Goal: Information Seeking & Learning: Check status

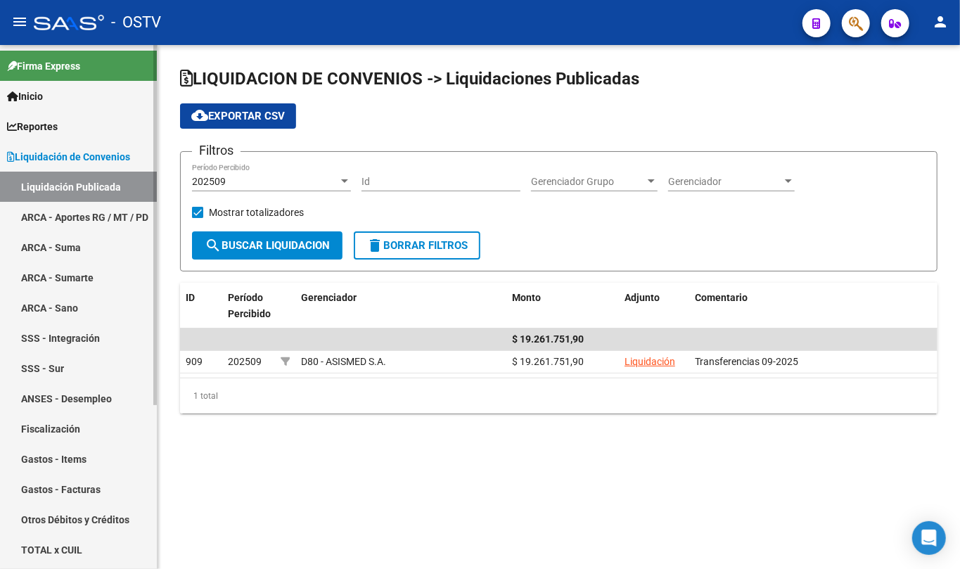
click at [76, 150] on span "Liquidación de Convenios" at bounding box center [68, 156] width 123 height 15
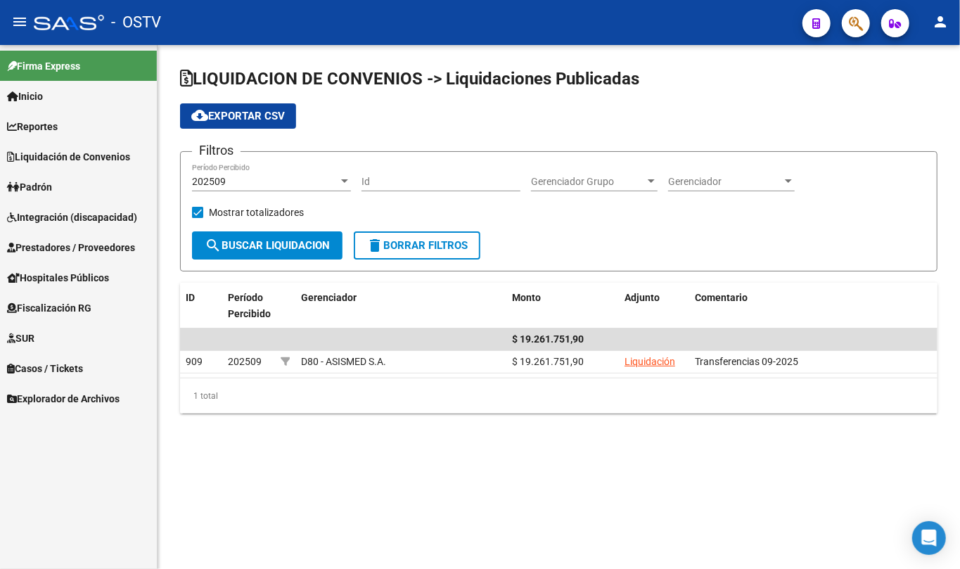
click at [42, 181] on span "Padrón" at bounding box center [29, 186] width 45 height 15
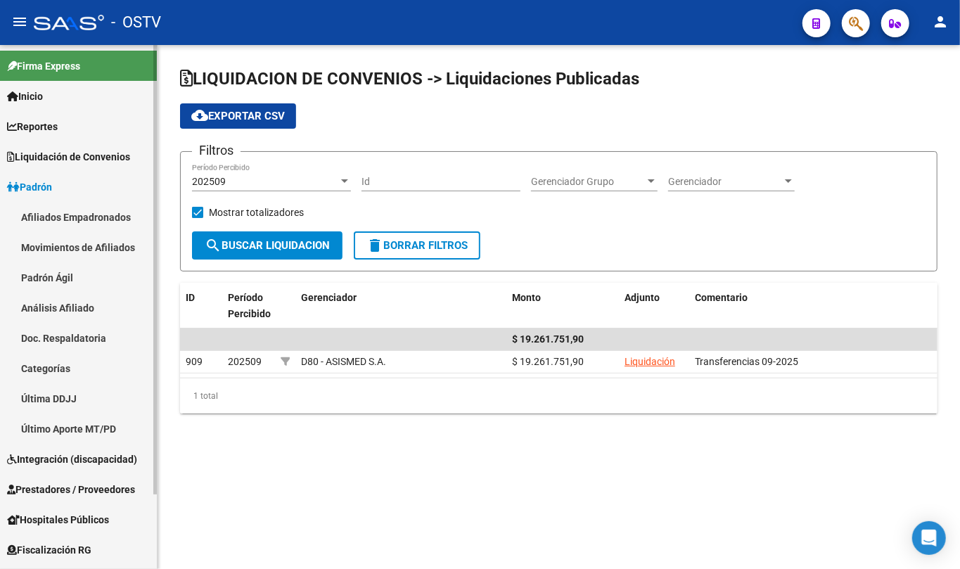
click at [46, 266] on link "Padrón Ágil" at bounding box center [78, 277] width 157 height 30
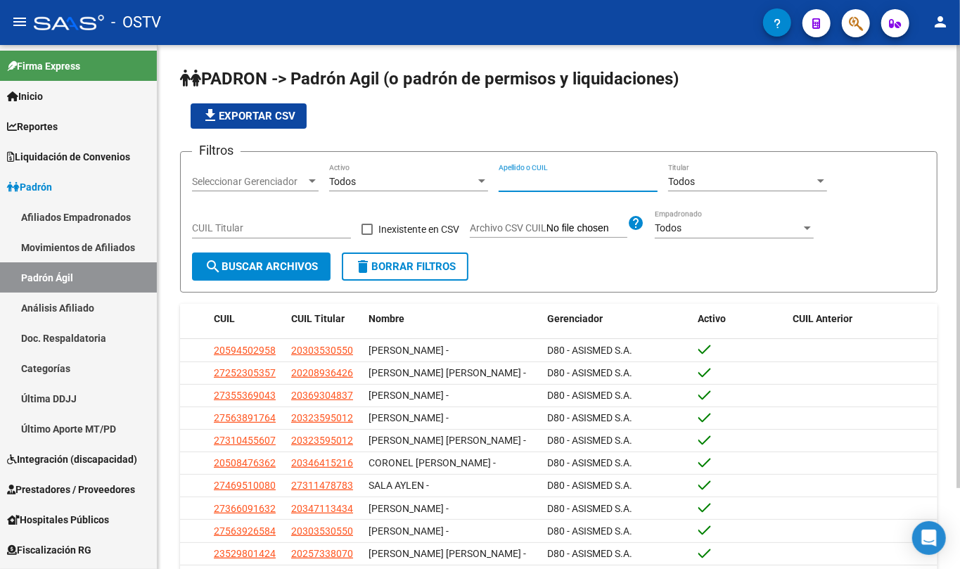
click at [513, 181] on input "Apellido o CUIL" at bounding box center [577, 182] width 159 height 12
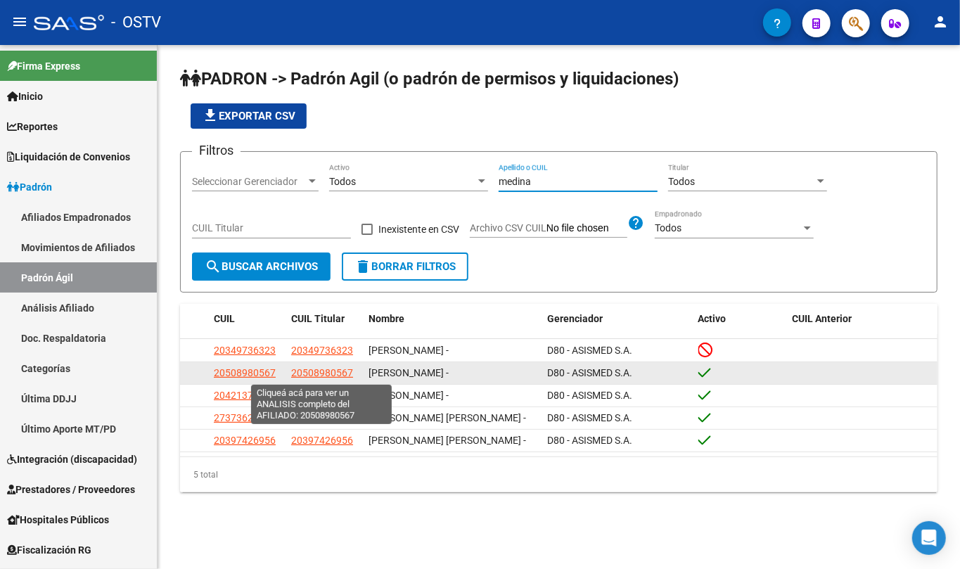
click at [341, 377] on span "20508980567" at bounding box center [322, 372] width 62 height 11
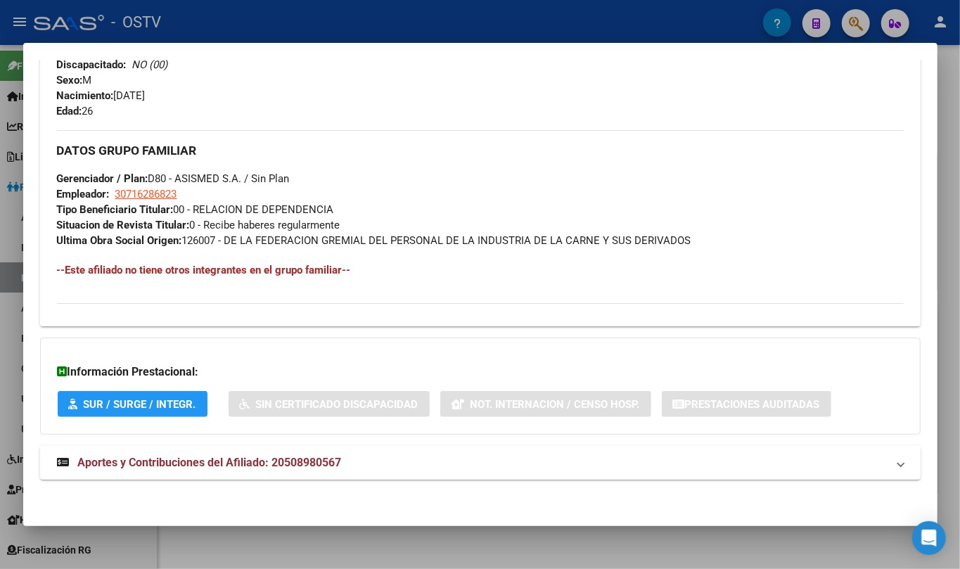
scroll to position [605, 0]
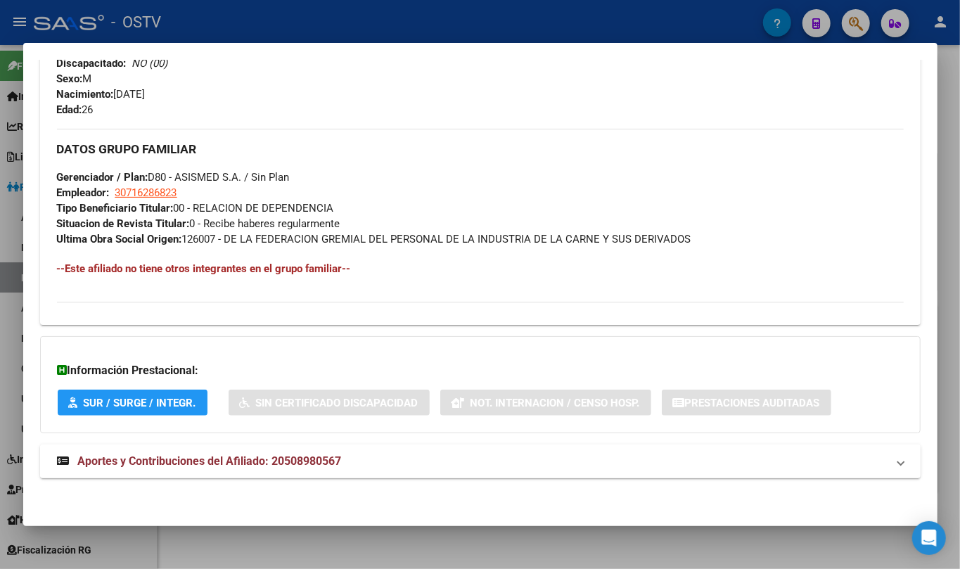
click at [257, 465] on span "Aportes y Contribuciones del Afiliado: 20508980567" at bounding box center [210, 460] width 264 height 13
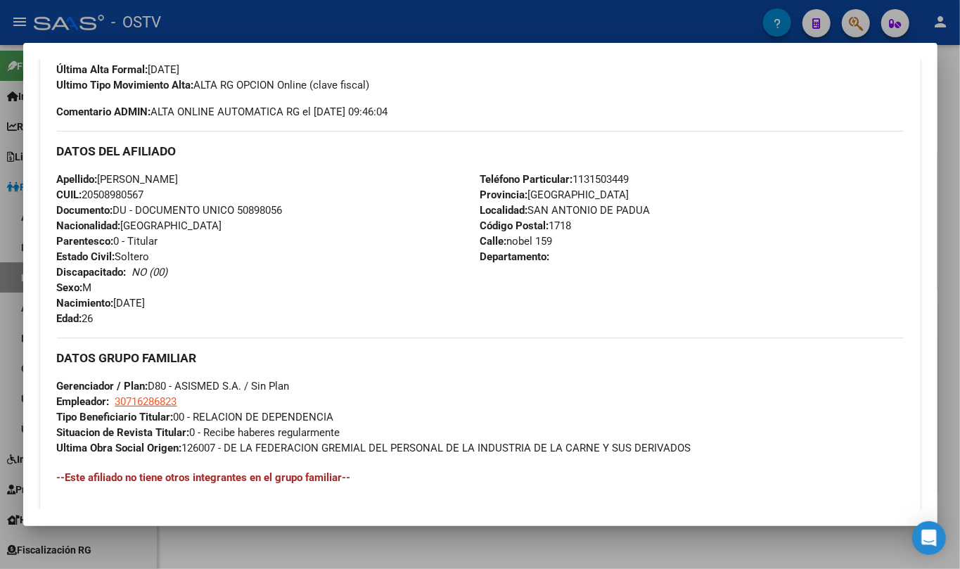
scroll to position [0, 0]
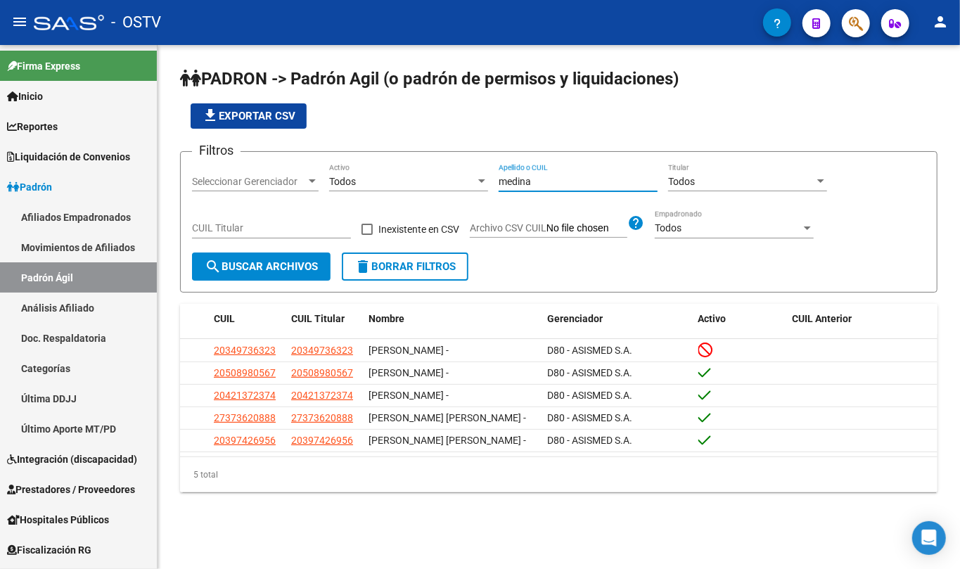
click at [527, 186] on input "medina" at bounding box center [577, 182] width 159 height 12
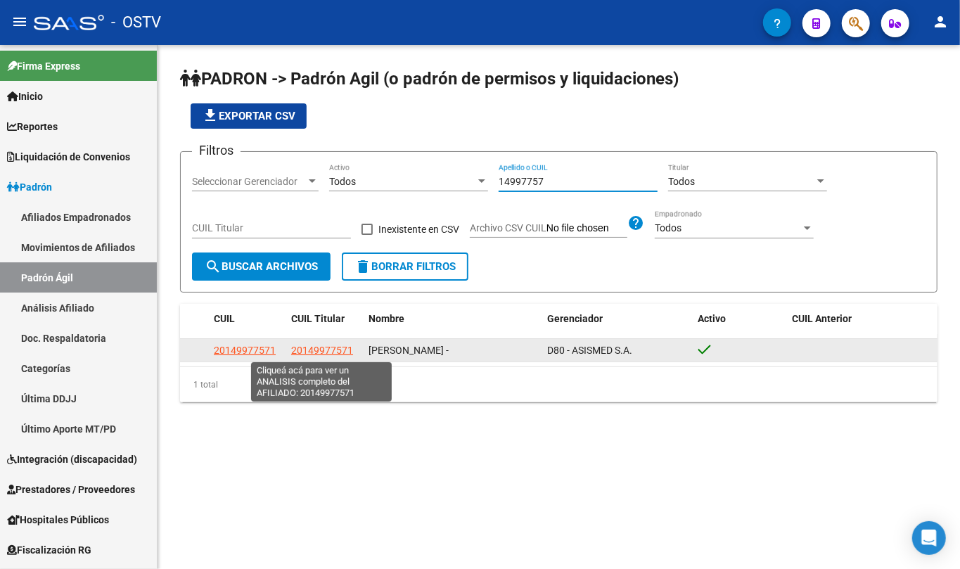
type input "14997757"
click at [339, 347] on span "20149977571" at bounding box center [322, 349] width 62 height 11
type textarea "20149977571"
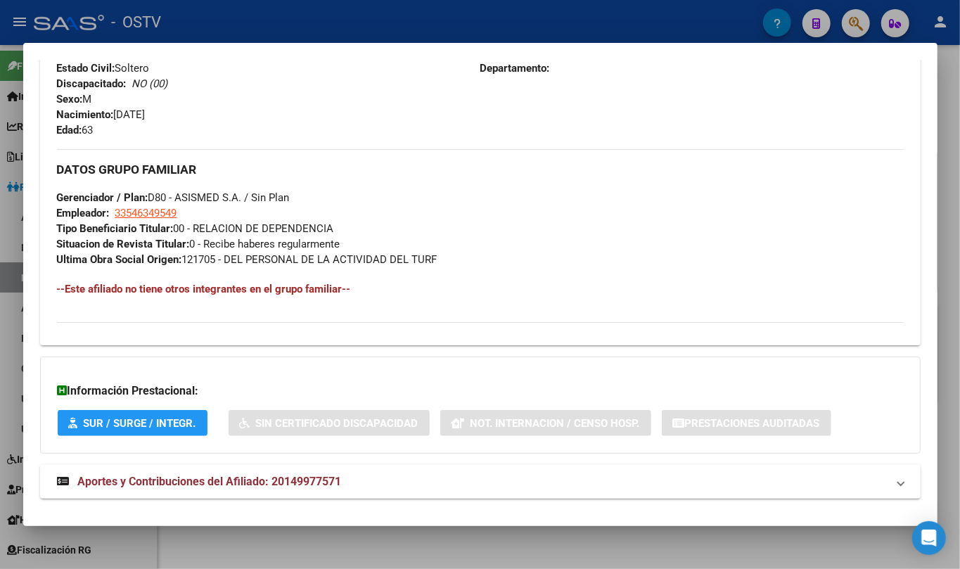
scroll to position [605, 0]
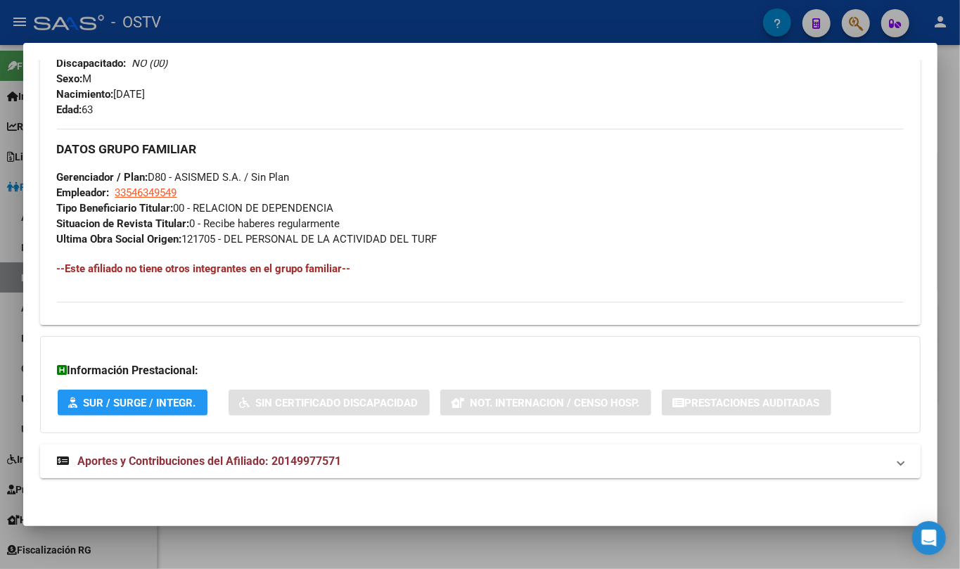
drag, startPoint x: 299, startPoint y: 477, endPoint x: 301, endPoint y: 468, distance: 8.6
click at [301, 472] on mat-expansion-panel-header "Aportes y Contribuciones del Afiliado: 20149977571" at bounding box center [480, 461] width 880 height 34
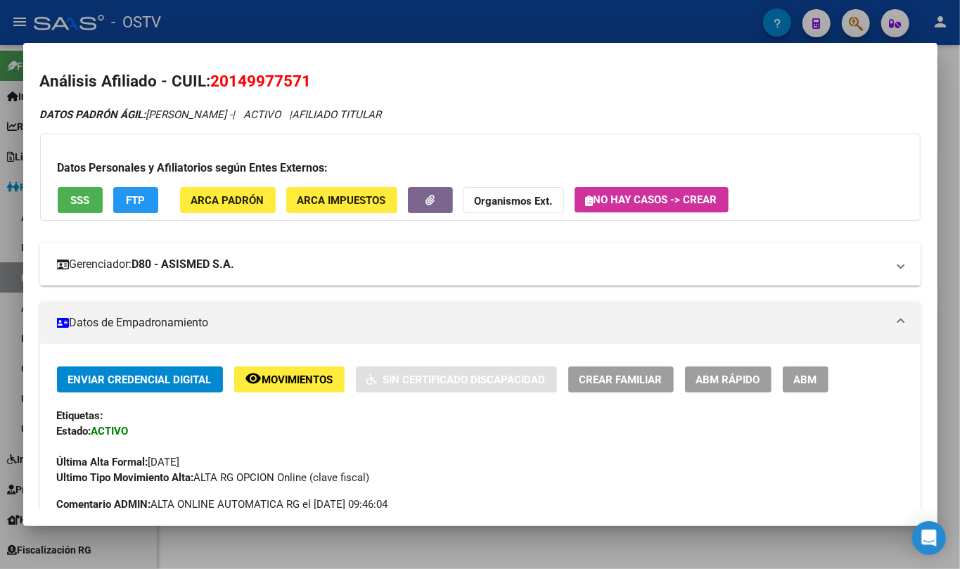
scroll to position [0, 0]
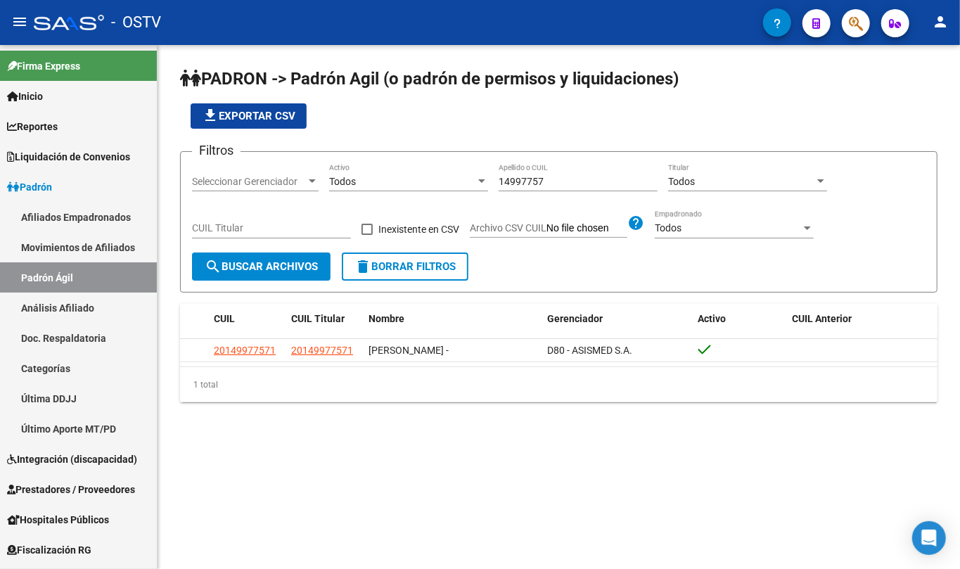
drag, startPoint x: 533, startPoint y: 195, endPoint x: 541, endPoint y: 181, distance: 15.4
click at [537, 187] on div "14997757 Apellido o CUIL" at bounding box center [577, 183] width 159 height 40
click at [541, 178] on input "14997757" at bounding box center [577, 182] width 159 height 12
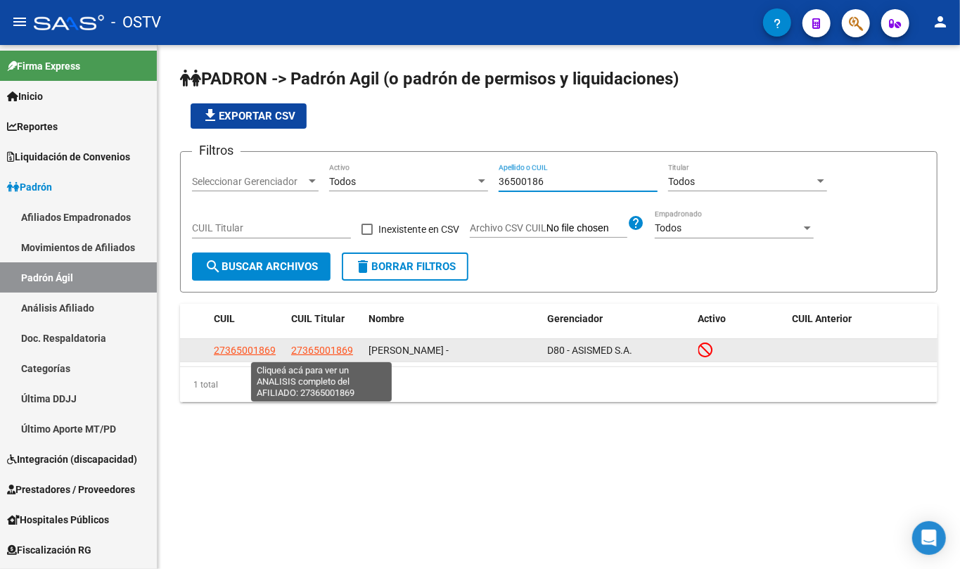
type input "36500186"
click at [333, 355] on span "27365001869" at bounding box center [322, 349] width 62 height 11
type textarea "27365001869"
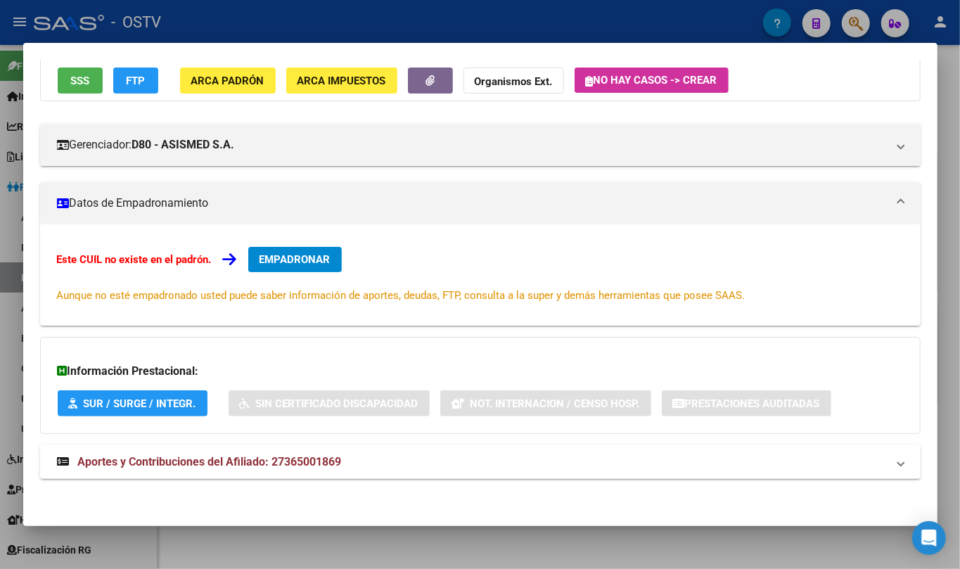
scroll to position [124, 0]
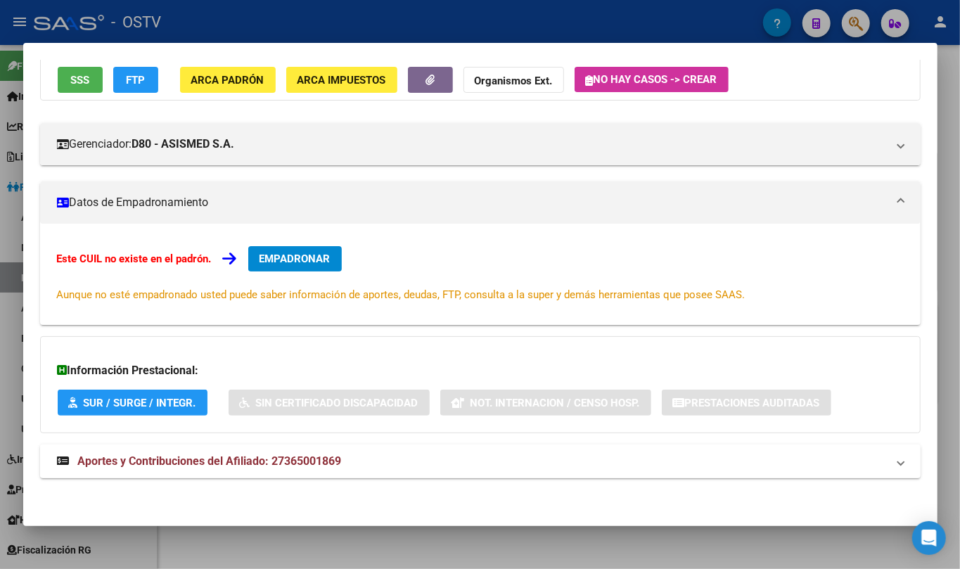
click at [350, 456] on mat-panel-title "Aportes y Contribuciones del Afiliado: 27365001869" at bounding box center [472, 461] width 830 height 17
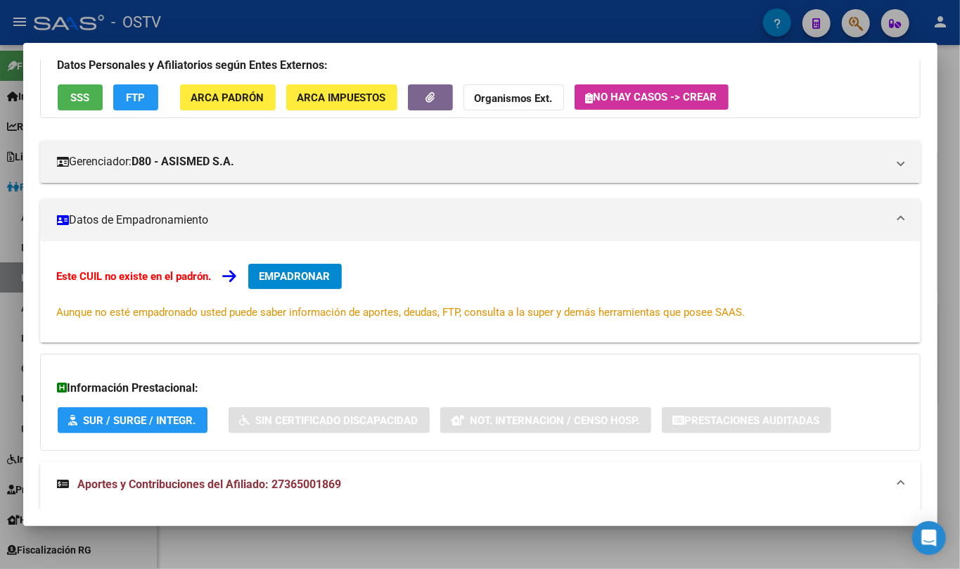
scroll to position [0, 0]
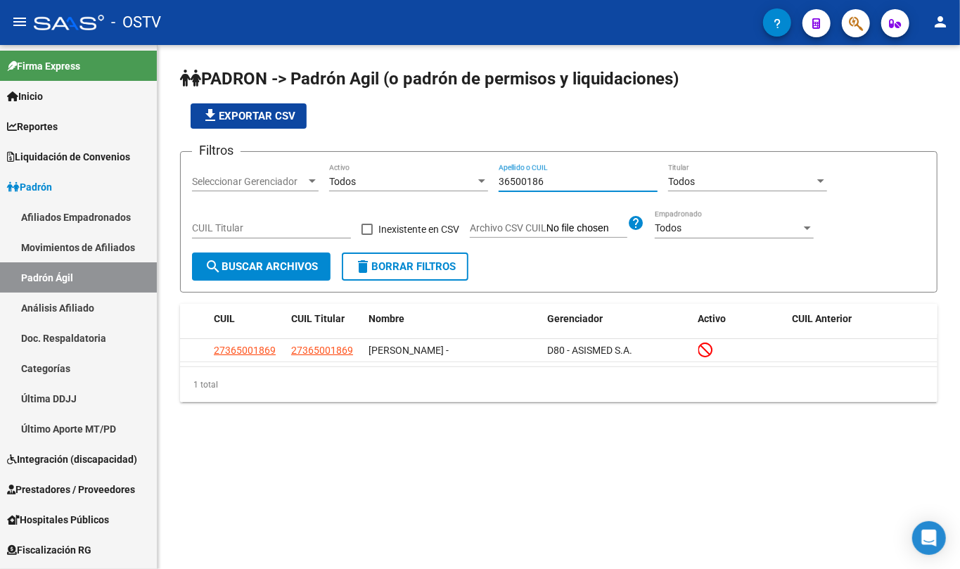
click at [523, 183] on input "36500186" at bounding box center [577, 182] width 159 height 12
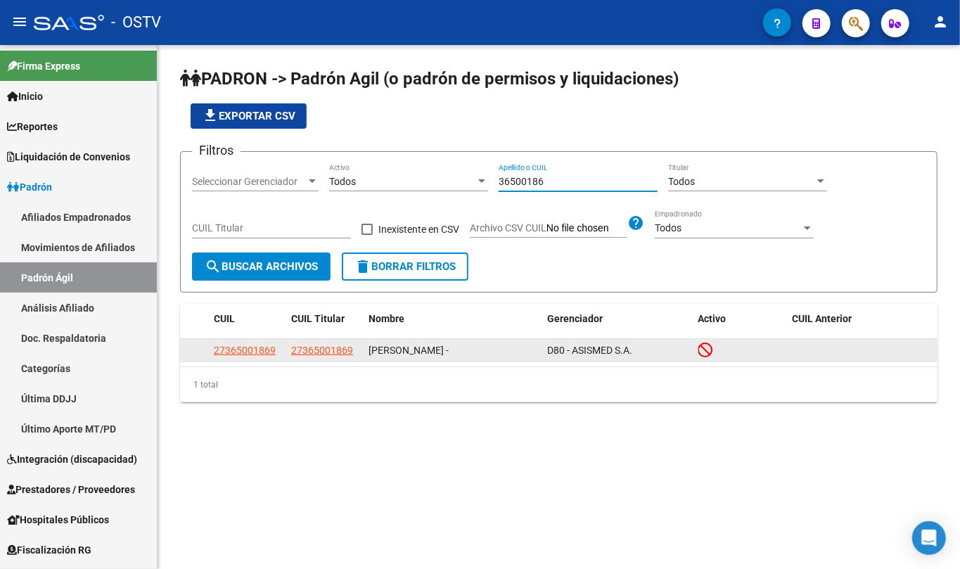
click at [333, 358] on app-link-go-to "27365001869" at bounding box center [322, 350] width 62 height 16
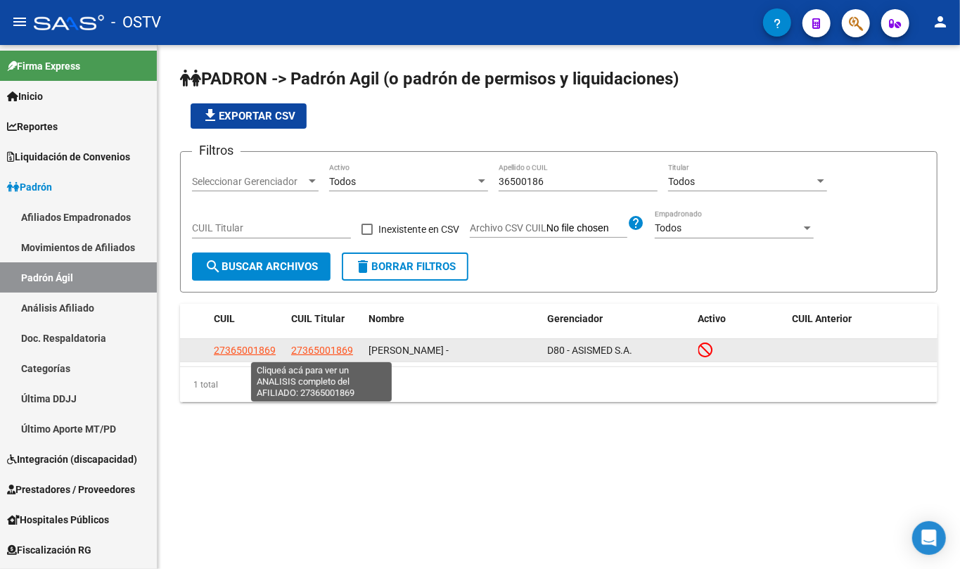
click at [333, 349] on span "27365001869" at bounding box center [322, 349] width 62 height 11
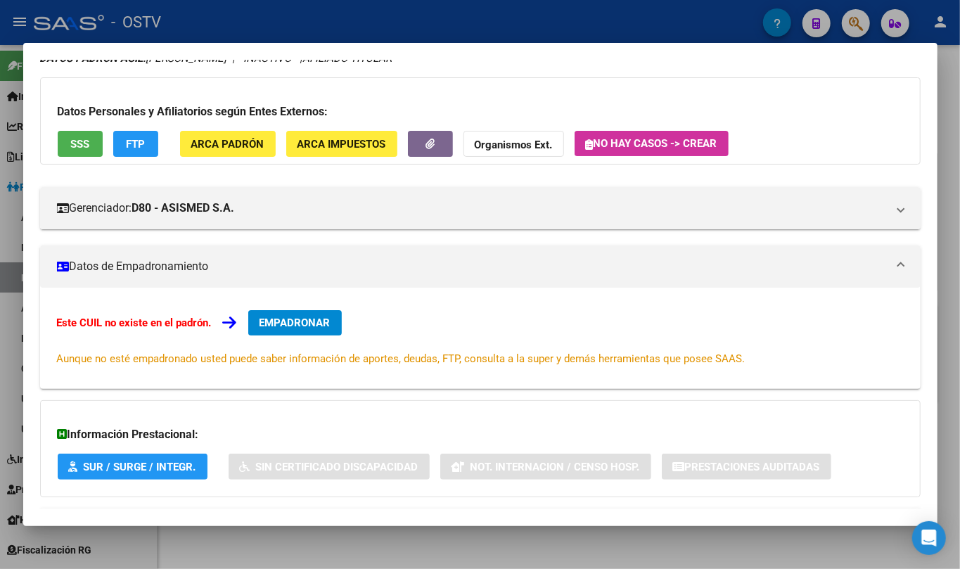
scroll to position [124, 0]
